Goal: Task Accomplishment & Management: Use online tool/utility

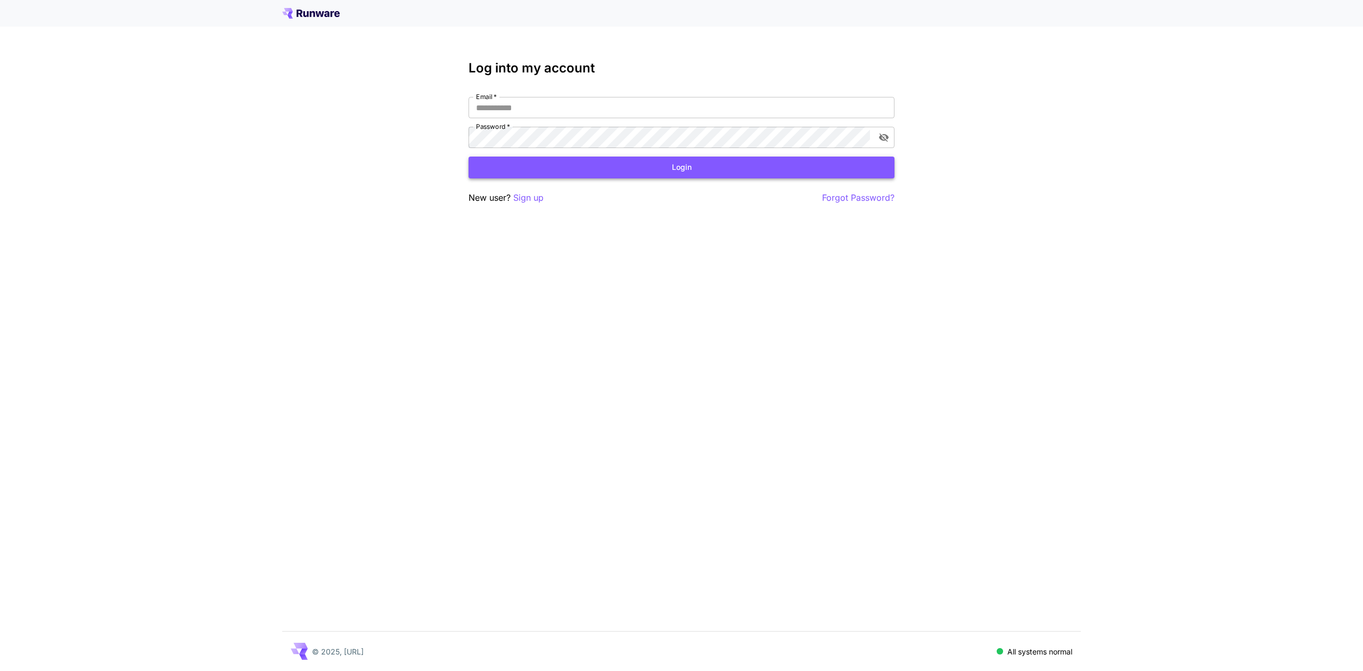
type input "**********"
click at [733, 164] on button "Login" at bounding box center [681, 167] width 426 height 22
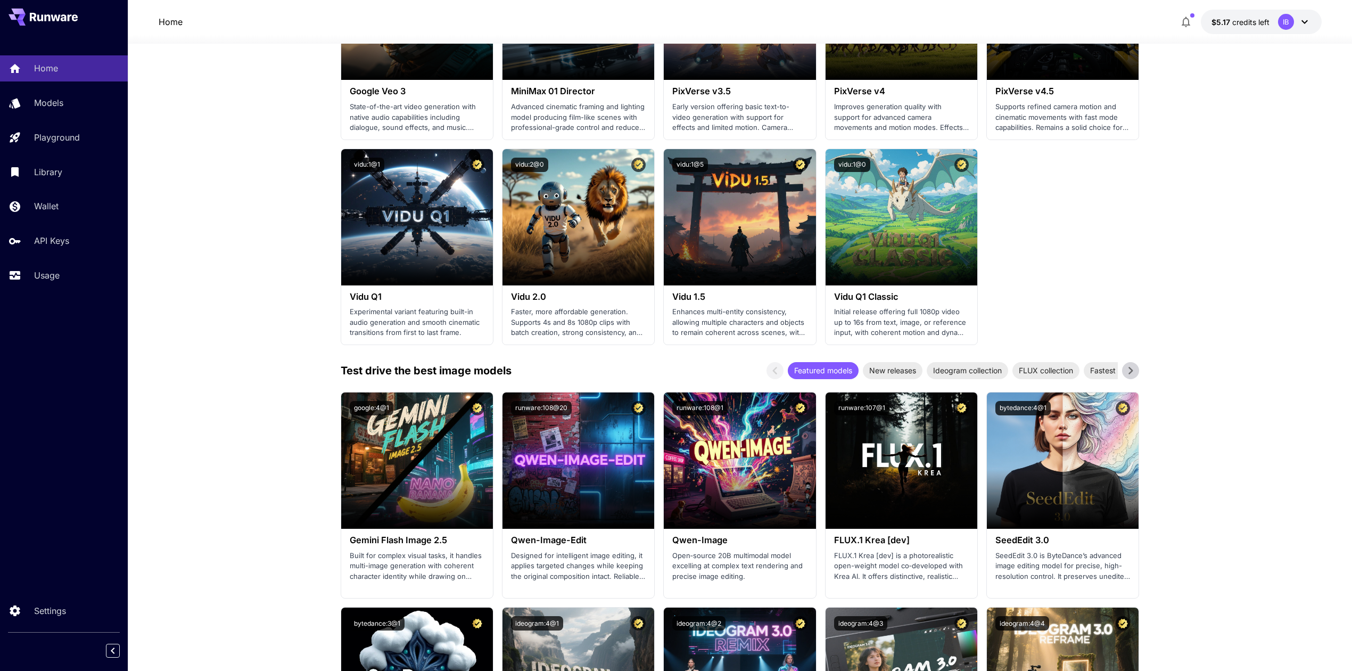
scroll to position [852, 0]
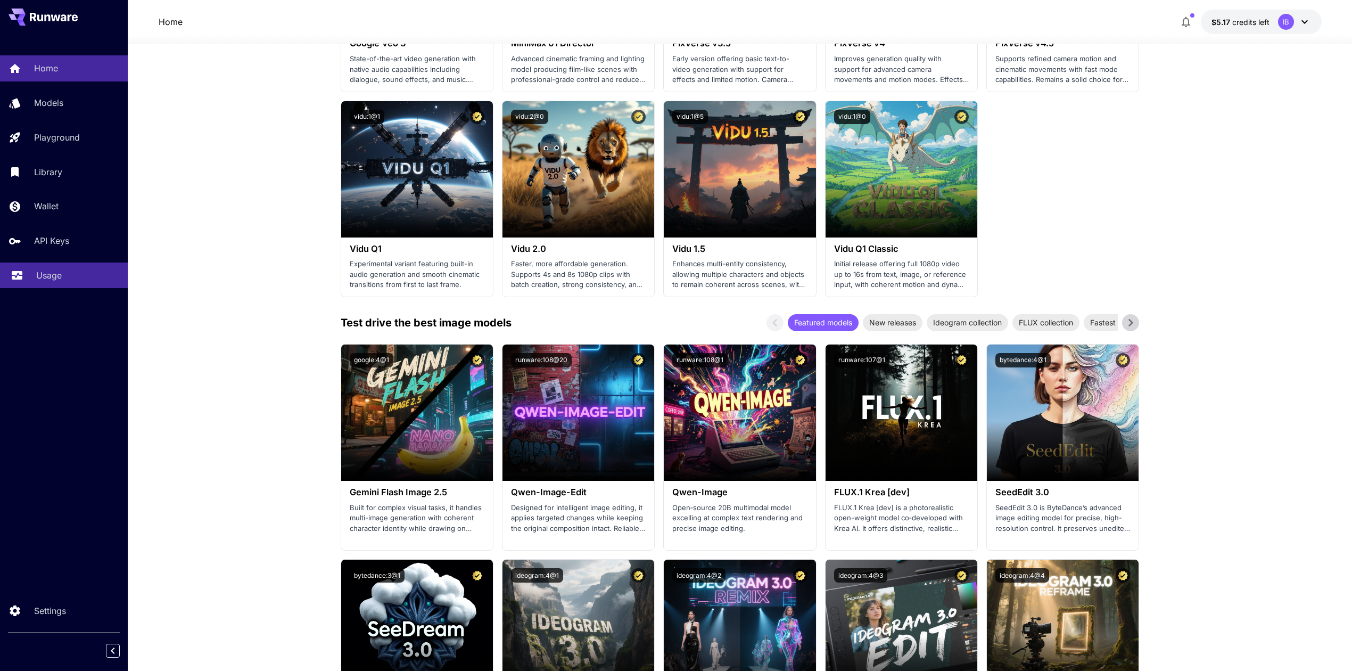
click at [90, 273] on div "Usage" at bounding box center [77, 275] width 83 height 13
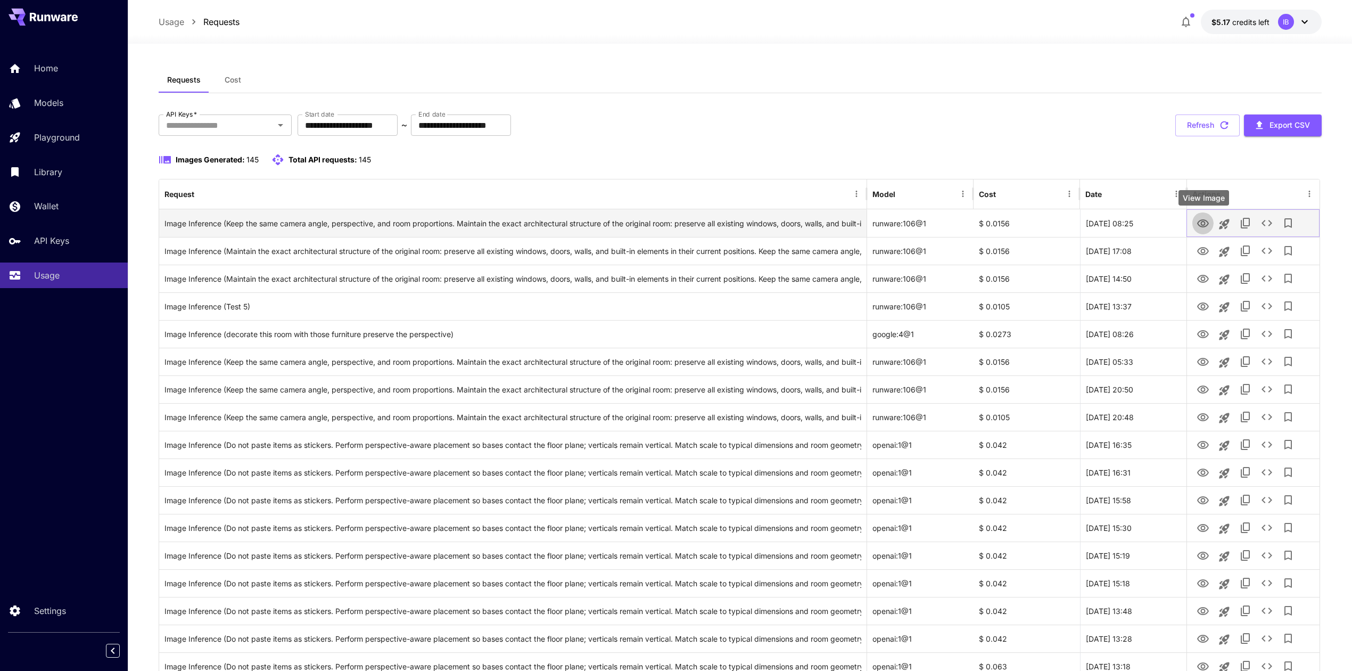
click at [1201, 219] on icon "View Image" at bounding box center [1203, 223] width 13 height 13
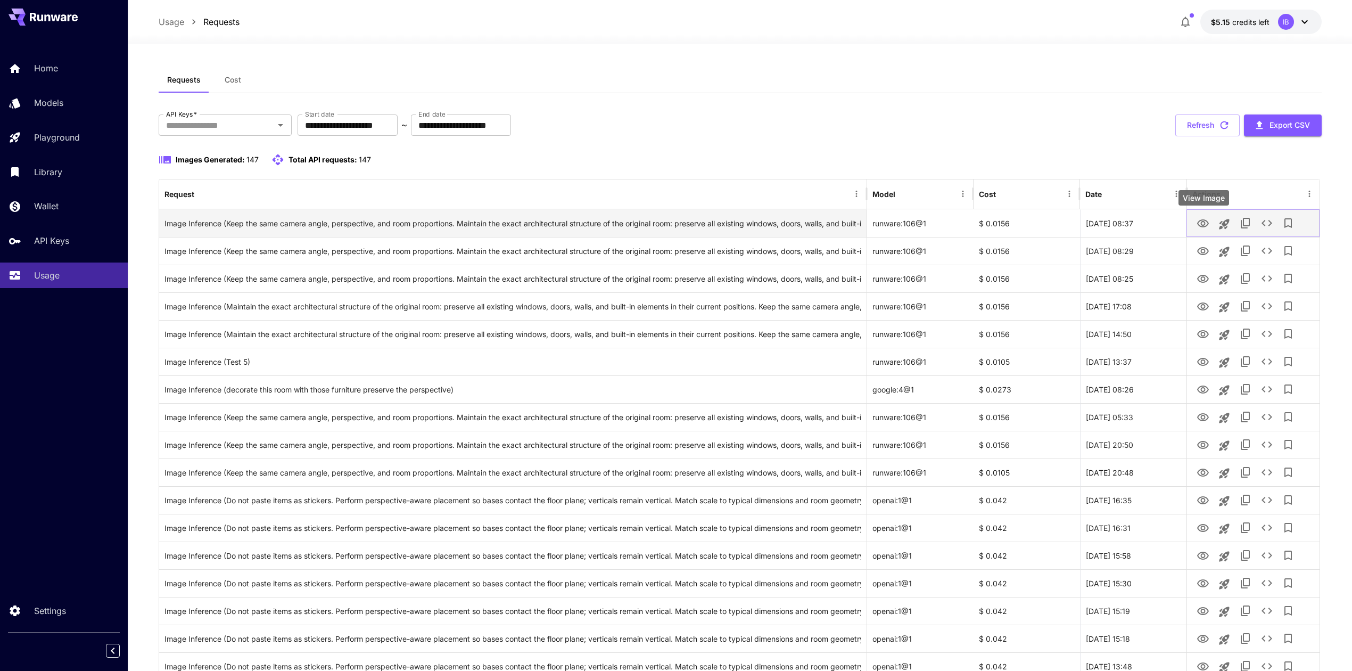
click at [1197, 226] on icon "View Image" at bounding box center [1203, 223] width 13 height 13
